Goal: Task Accomplishment & Management: Complete application form

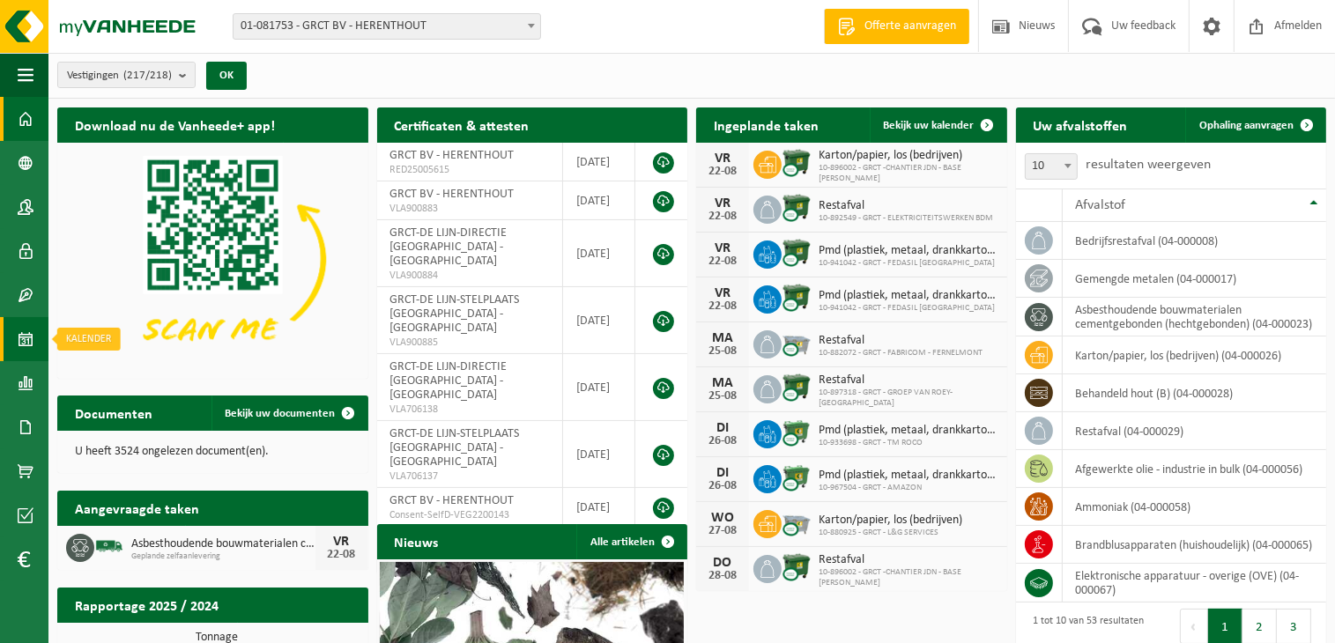
click at [28, 343] on span at bounding box center [26, 339] width 16 height 44
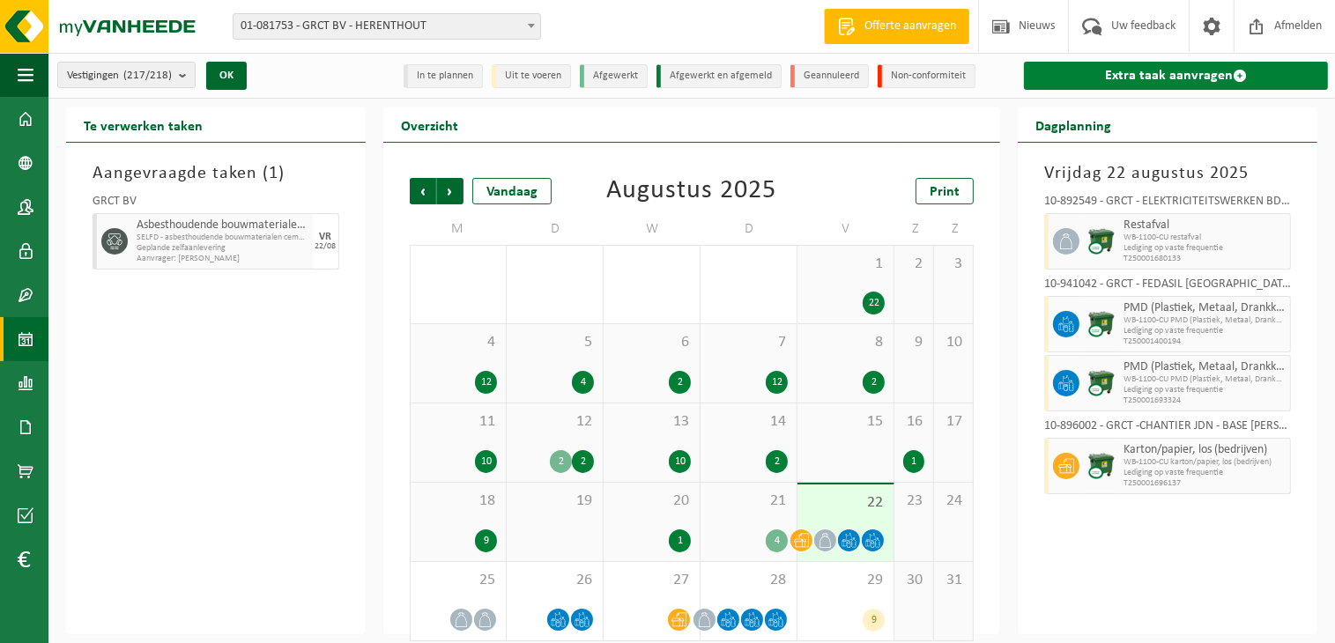
click at [1226, 74] on link "Extra taak aanvragen" at bounding box center [1176, 76] width 304 height 28
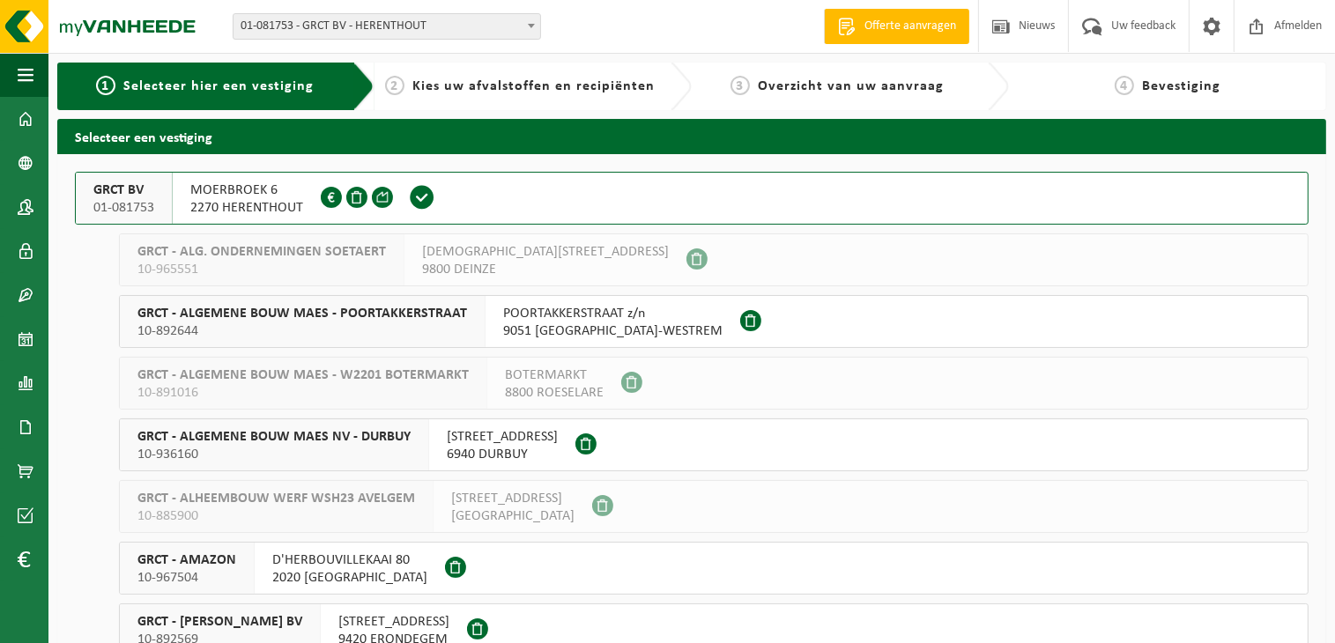
click at [251, 199] on span "2270 HERENTHOUT" at bounding box center [246, 208] width 113 height 18
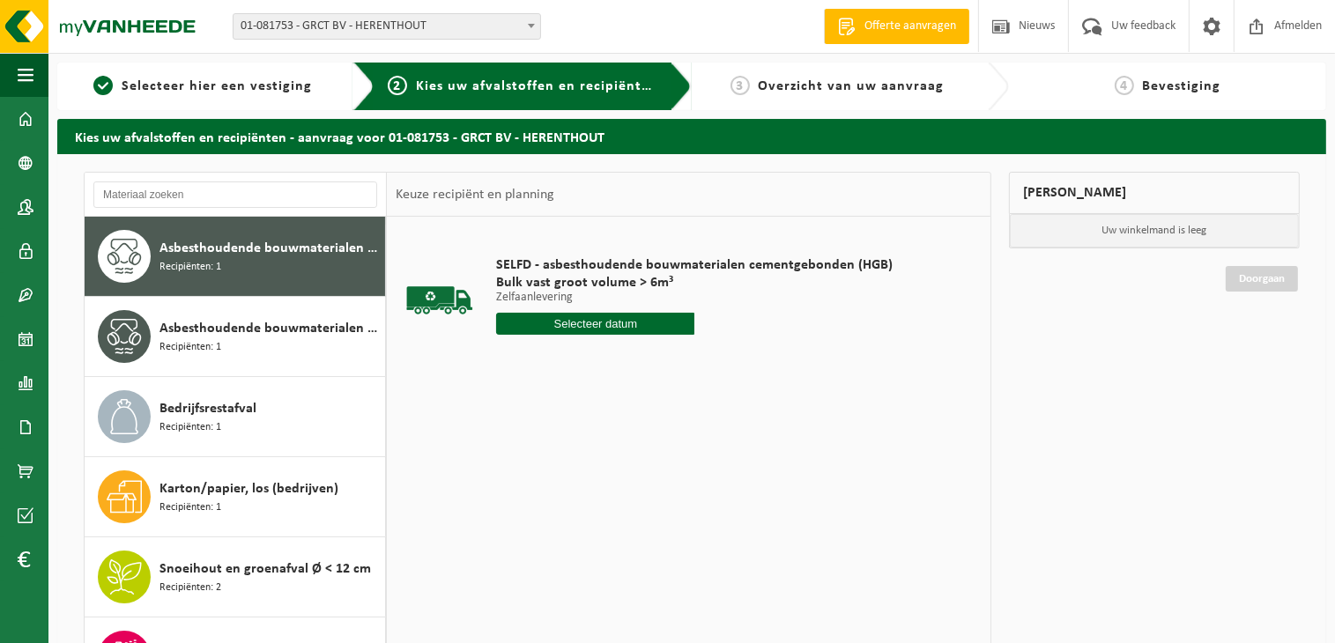
click at [640, 323] on input "text" at bounding box center [595, 324] width 198 height 22
click at [523, 542] on div "25" at bounding box center [513, 537] width 31 height 28
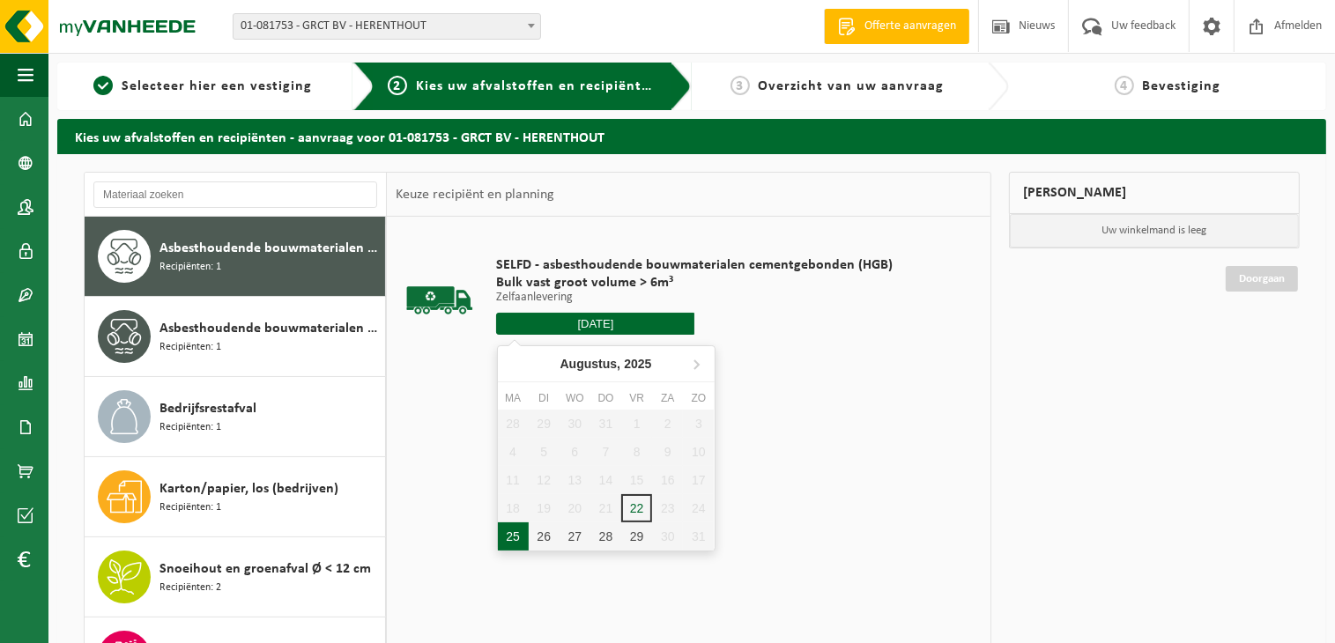
type input "Van 2025-08-25"
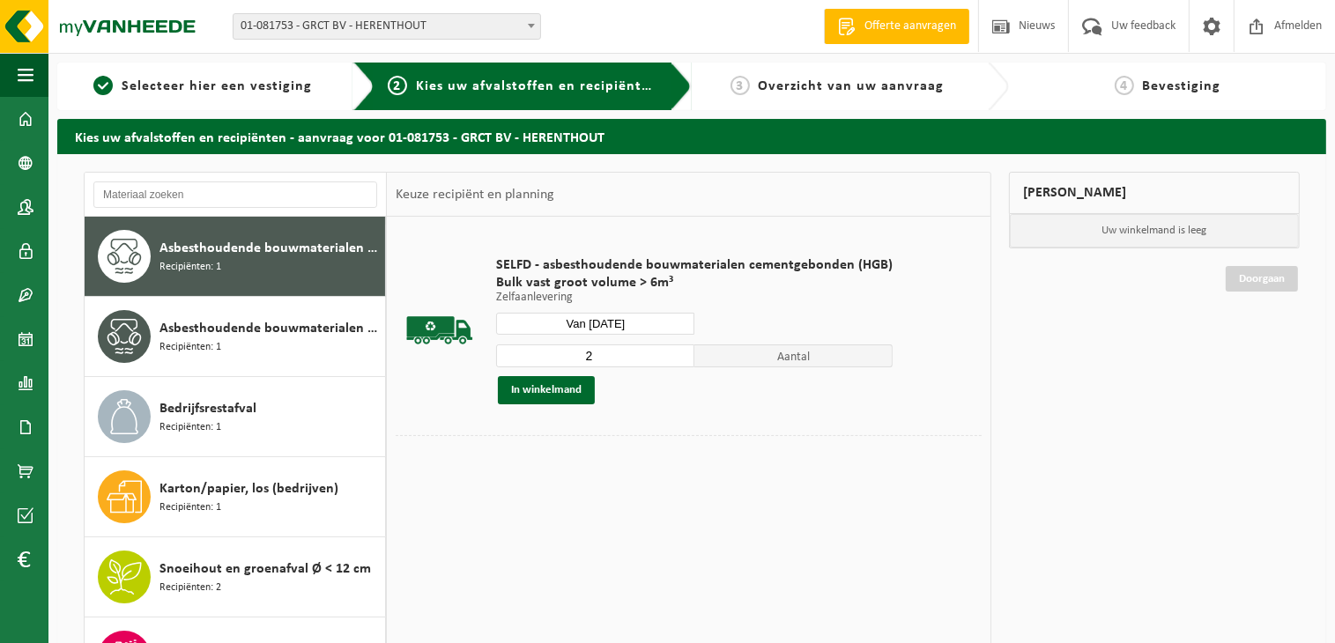
click at [681, 349] on input "2" at bounding box center [595, 356] width 198 height 23
click at [681, 349] on input "3" at bounding box center [595, 356] width 198 height 23
click at [681, 349] on input "4" at bounding box center [595, 356] width 198 height 23
click at [681, 349] on input "5" at bounding box center [595, 356] width 198 height 23
click at [681, 349] on input "6" at bounding box center [595, 356] width 198 height 23
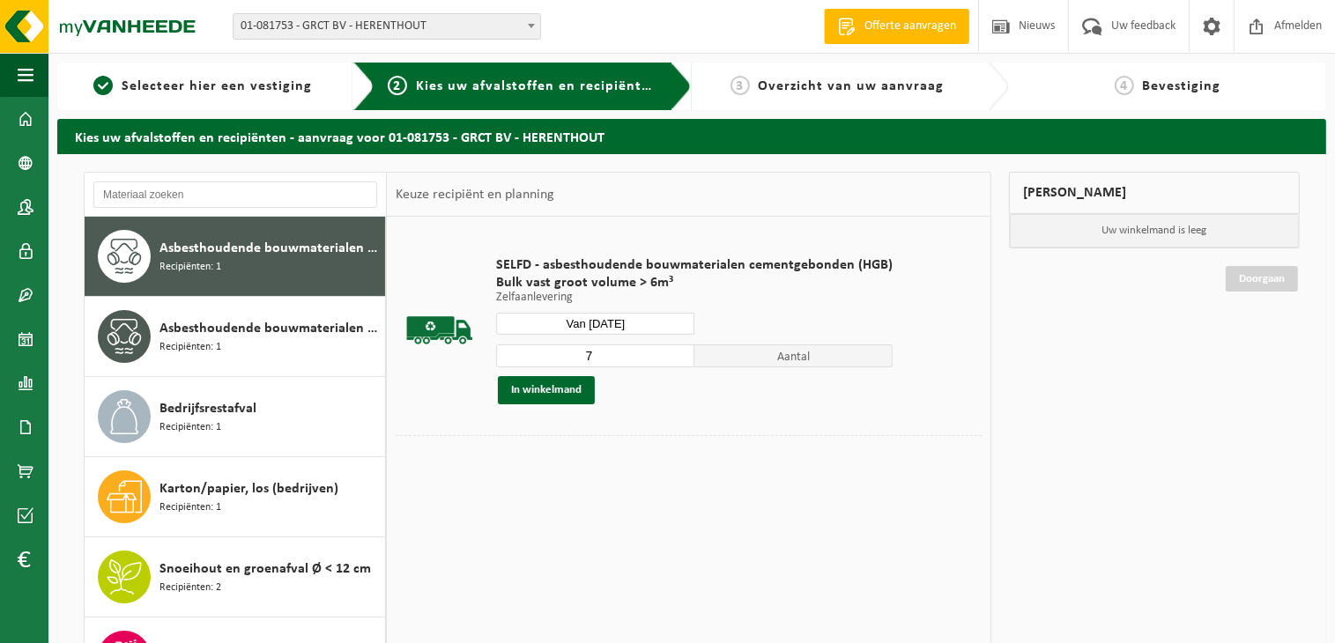
click at [680, 349] on input "7" at bounding box center [595, 356] width 198 height 23
click at [680, 349] on input "8" at bounding box center [595, 356] width 198 height 23
click at [680, 349] on input "9" at bounding box center [595, 356] width 198 height 23
type input "10"
click at [680, 349] on input "10" at bounding box center [595, 356] width 198 height 23
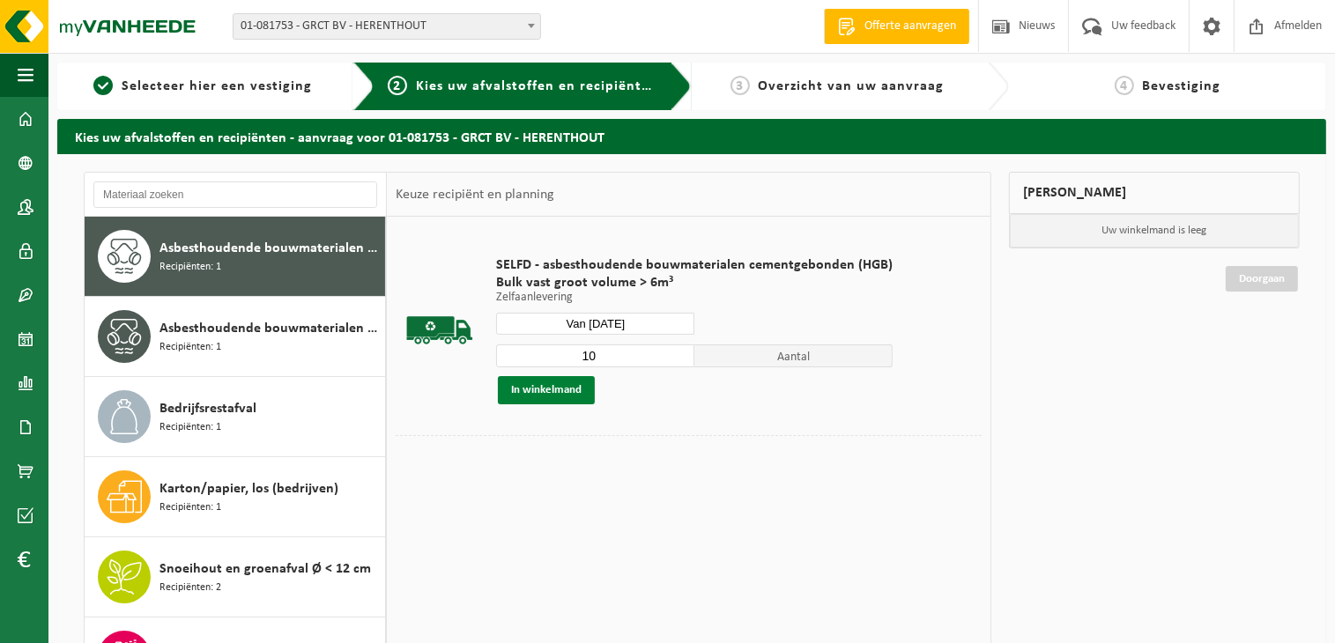
click at [540, 397] on button "In winkelmand" at bounding box center [546, 390] width 97 height 28
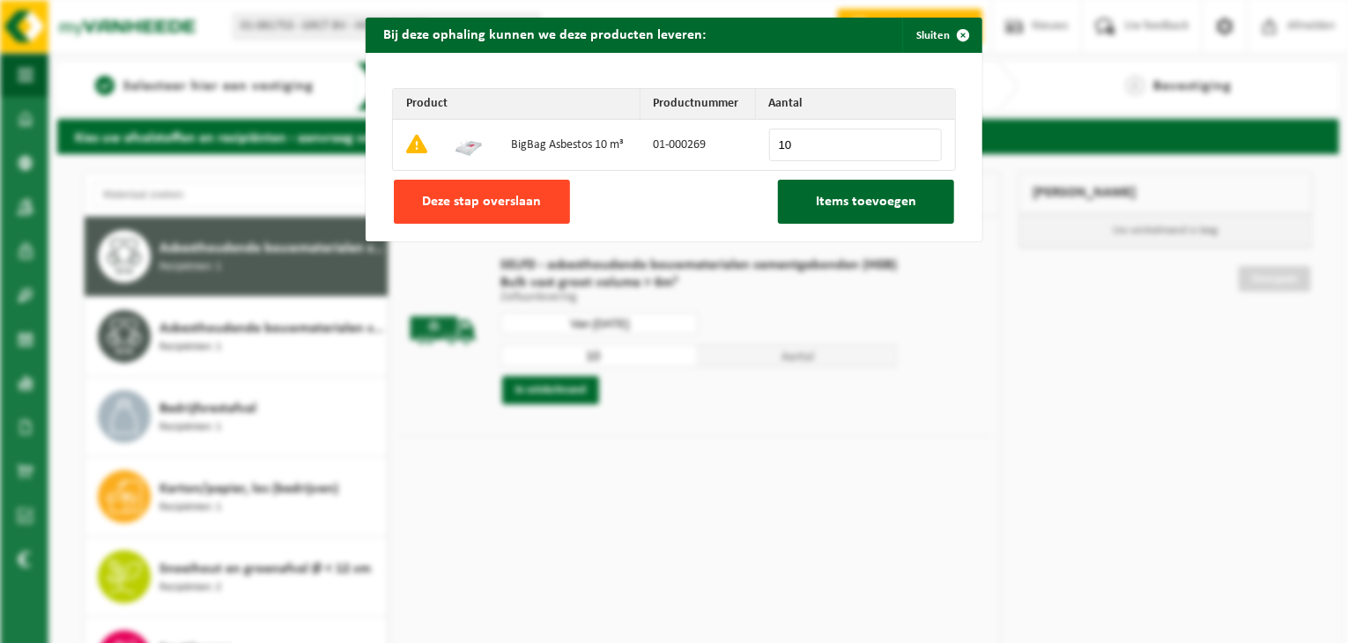
click at [472, 202] on span "Deze stap overslaan" at bounding box center [482, 202] width 119 height 14
type input "0"
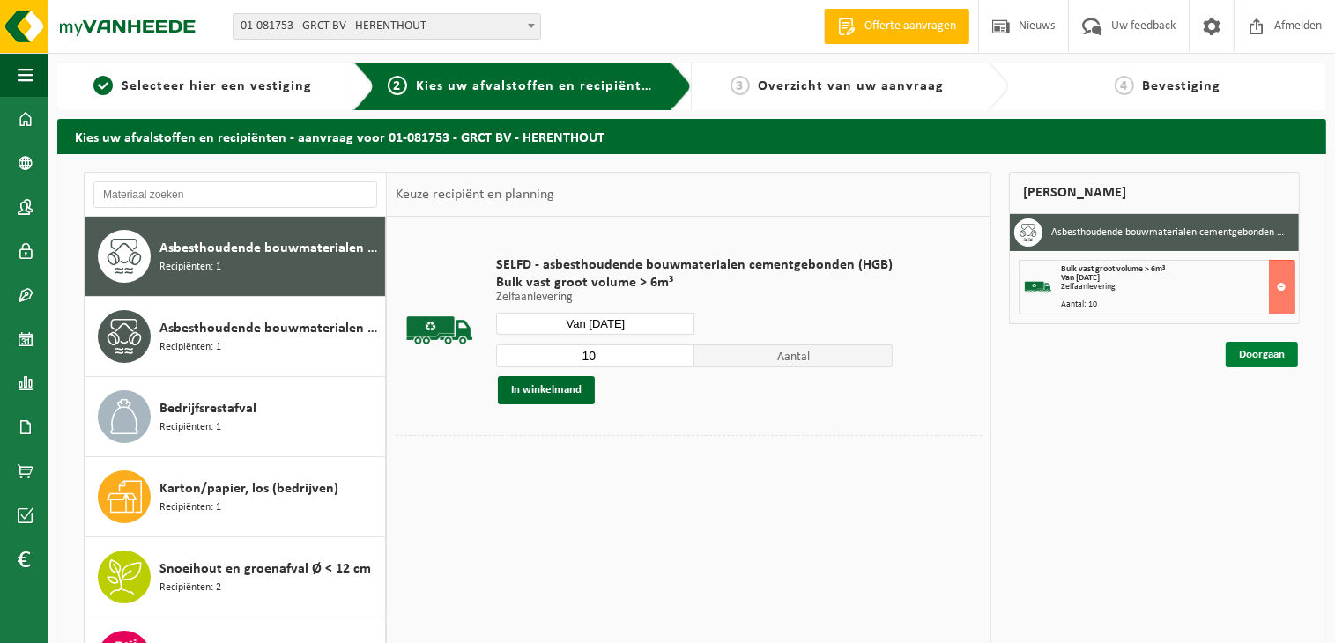
click at [1264, 364] on link "Doorgaan" at bounding box center [1262, 355] width 72 height 26
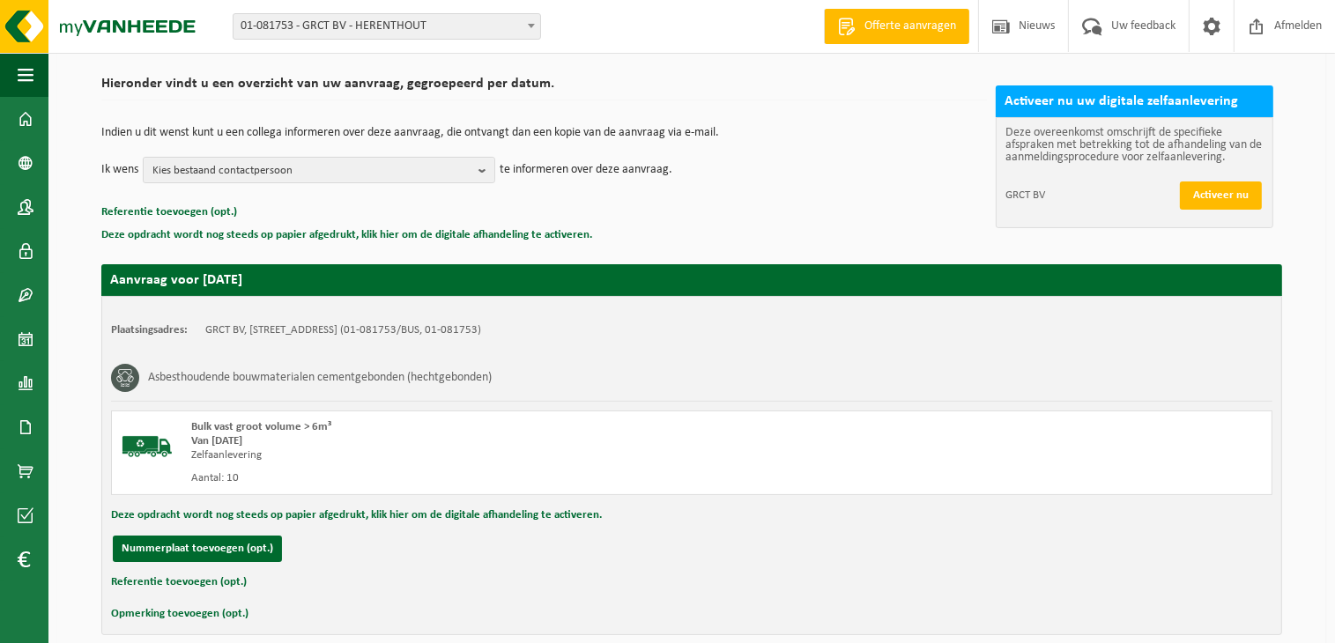
scroll to position [201, 0]
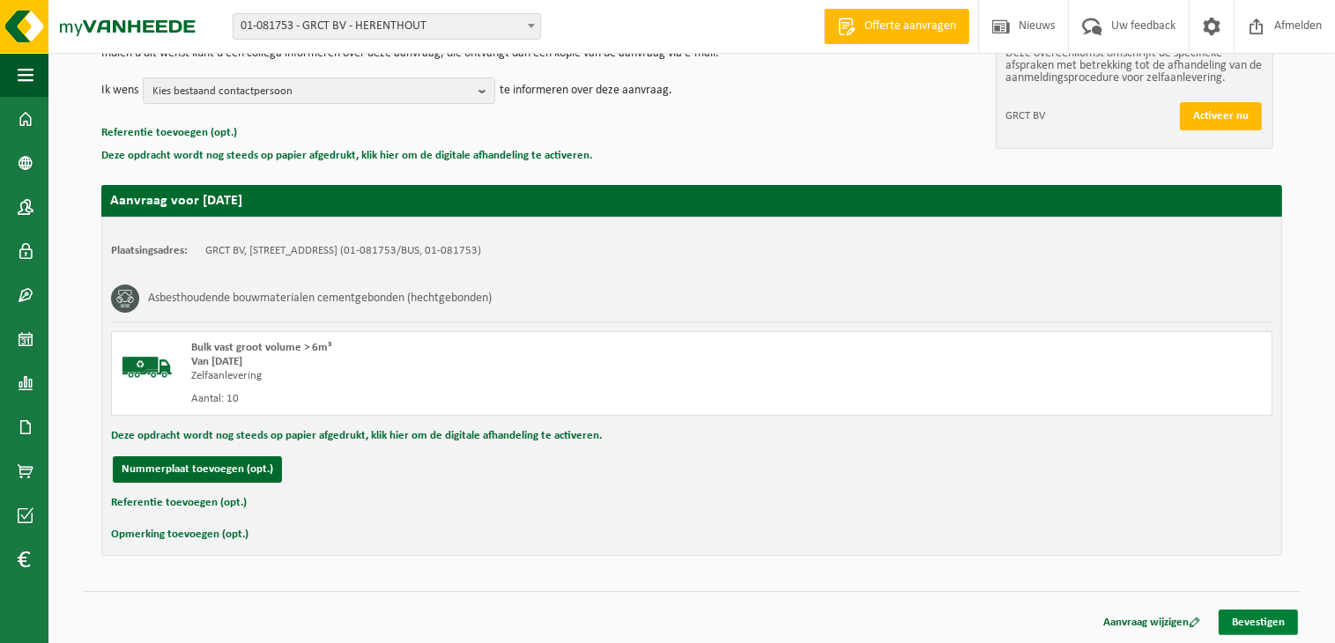
click at [1256, 616] on link "Bevestigen" at bounding box center [1258, 623] width 79 height 26
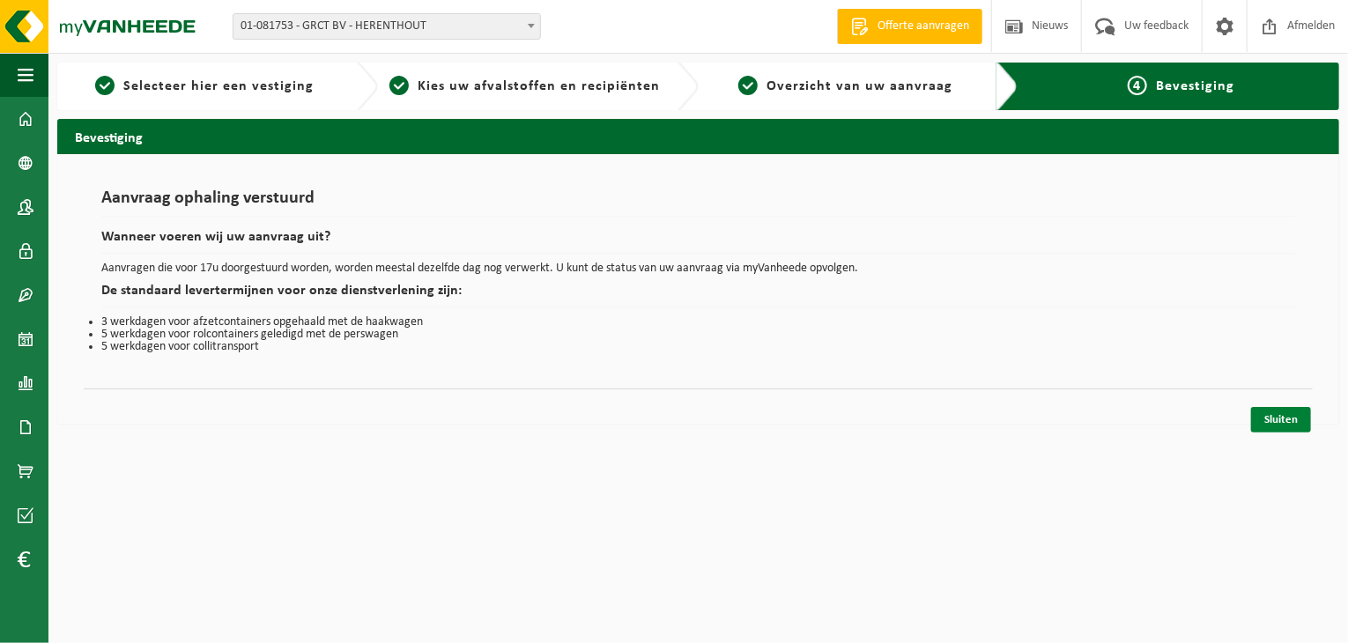
click at [1264, 421] on link "Sluiten" at bounding box center [1281, 420] width 60 height 26
